Goal: Task Accomplishment & Management: Complete application form

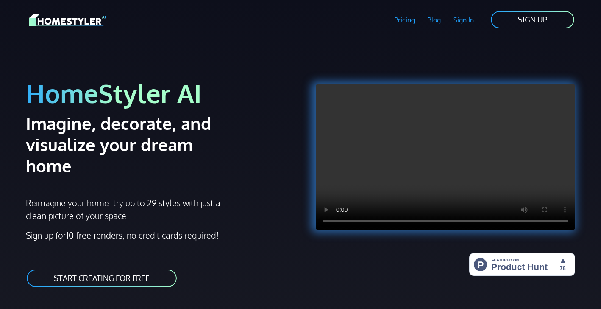
scroll to position [26, 0]
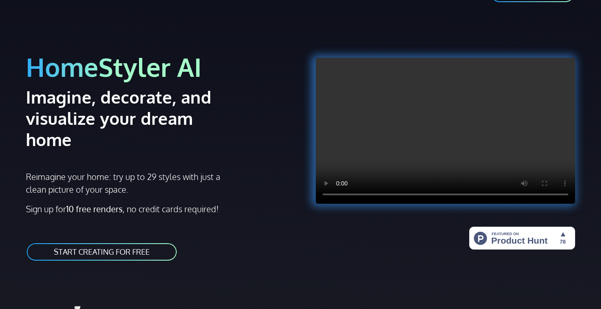
click at [74, 242] on link "START CREATING FOR FREE" at bounding box center [102, 251] width 152 height 19
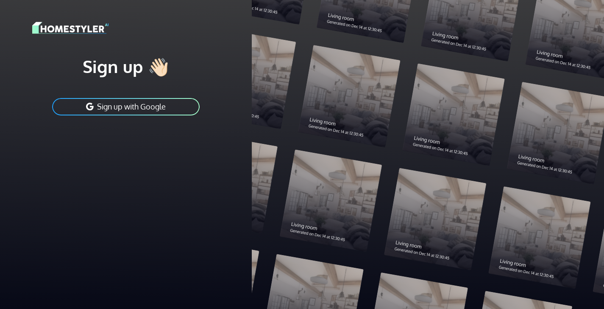
click at [156, 96] on div "Sign up 👋🏻 Sign up with Google" at bounding box center [125, 86] width 187 height 61
click at [159, 104] on button "Sign up with Google" at bounding box center [125, 106] width 149 height 19
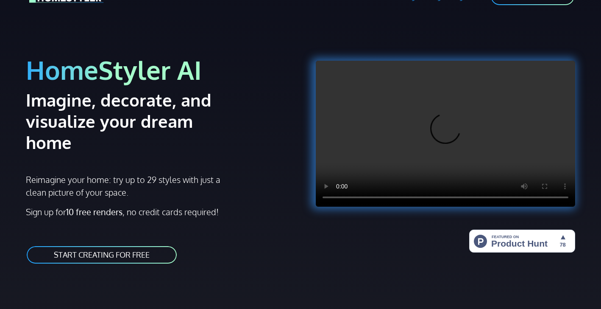
scroll to position [26, 0]
